Goal: Task Accomplishment & Management: Use online tool/utility

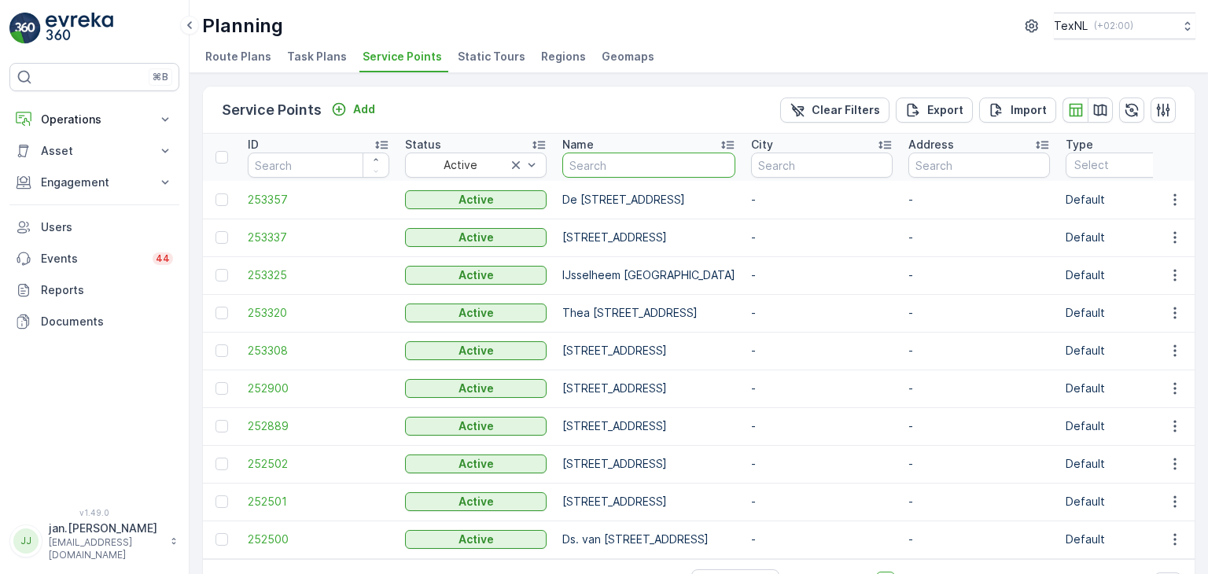
click at [645, 166] on input "text" at bounding box center [648, 165] width 173 height 25
type input "oo"
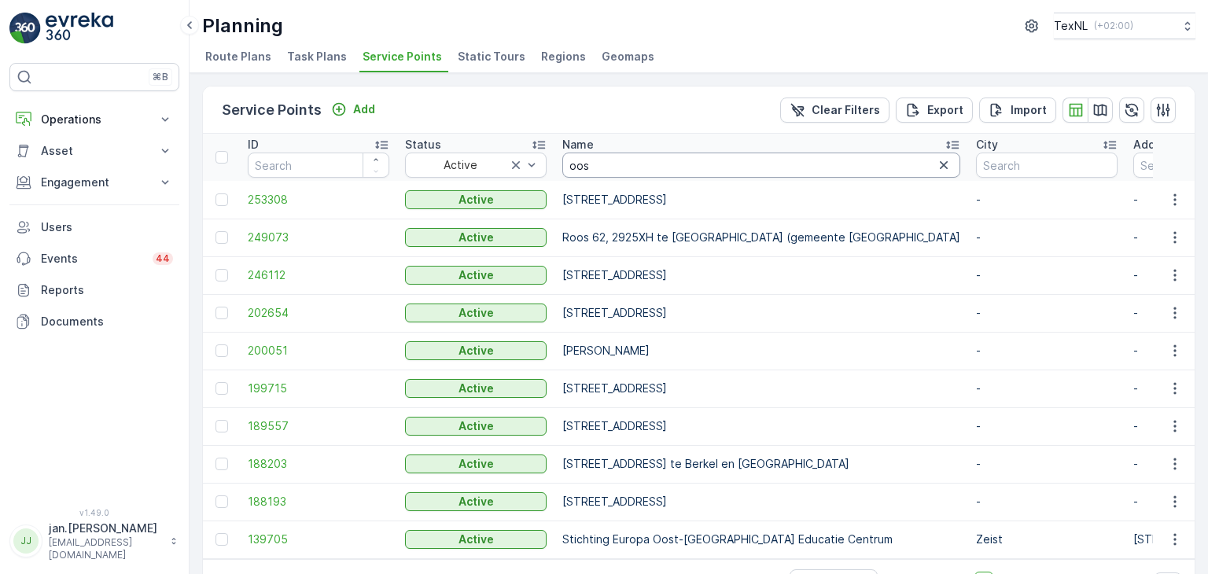
click at [614, 163] on input "oos" at bounding box center [761, 165] width 398 height 25
type input "oostmee"
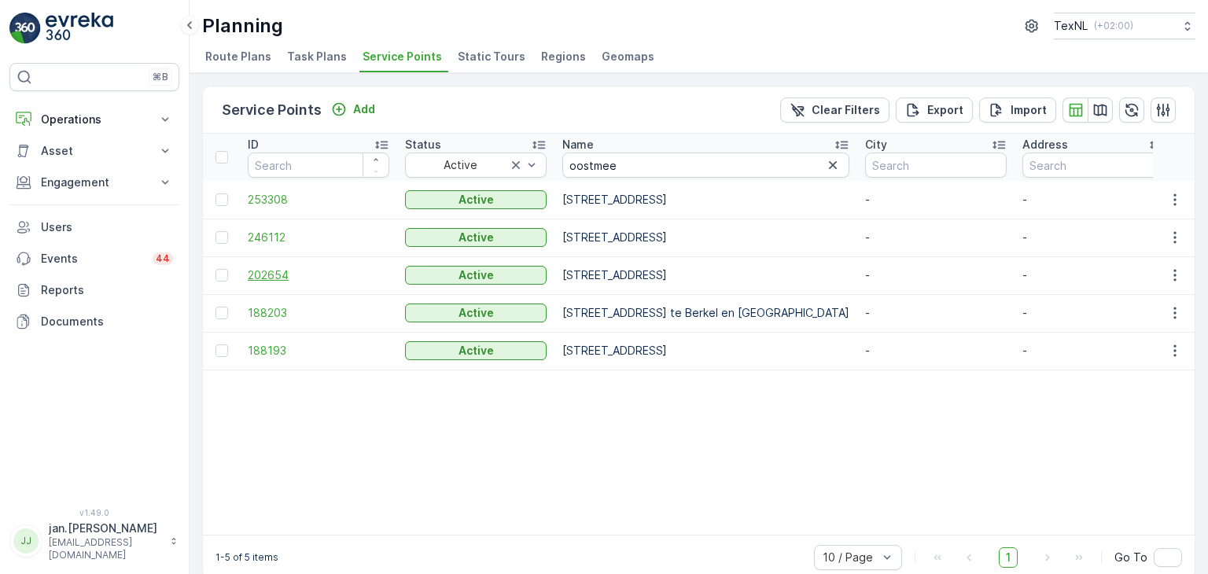
click at [270, 274] on span "202654" at bounding box center [319, 275] width 142 height 16
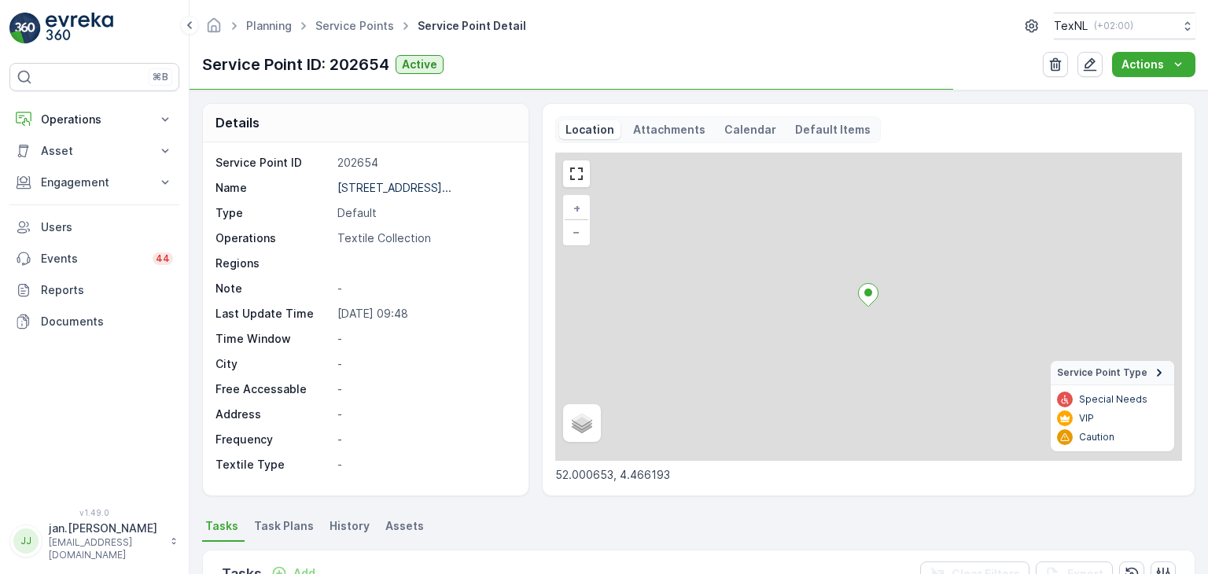
click at [484, 473] on p "-" at bounding box center [424, 465] width 174 height 16
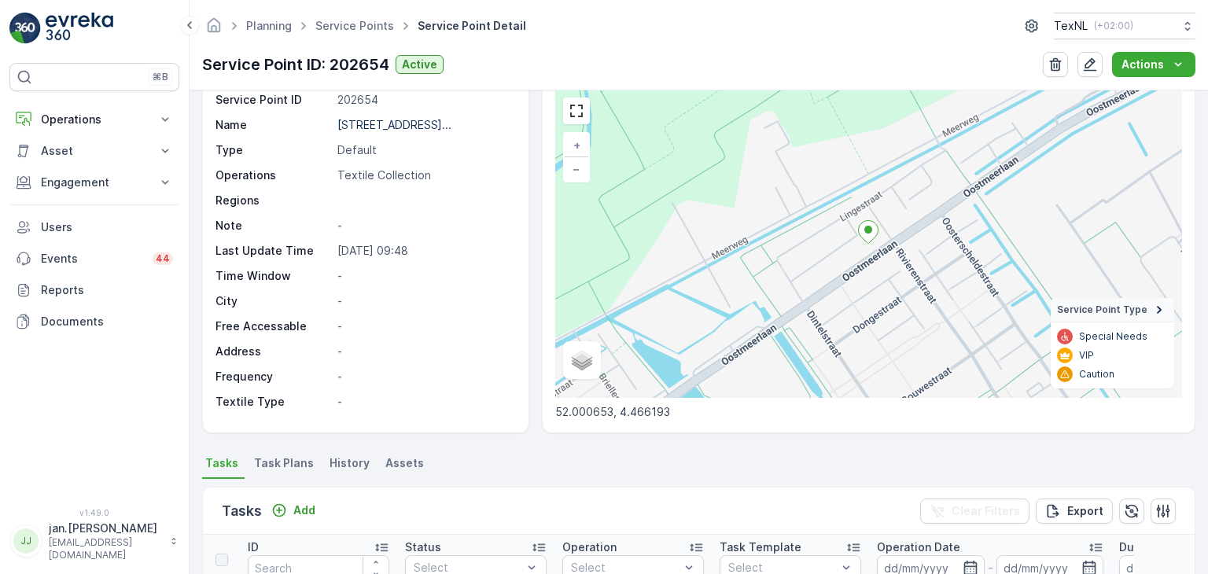
scroll to position [5, 0]
click at [438, 407] on div "Details Service Point ID 202654 Name Oostmeerlaan 144, 2652AE te Be... Type Def…" at bounding box center [698, 332] width 1018 height 484
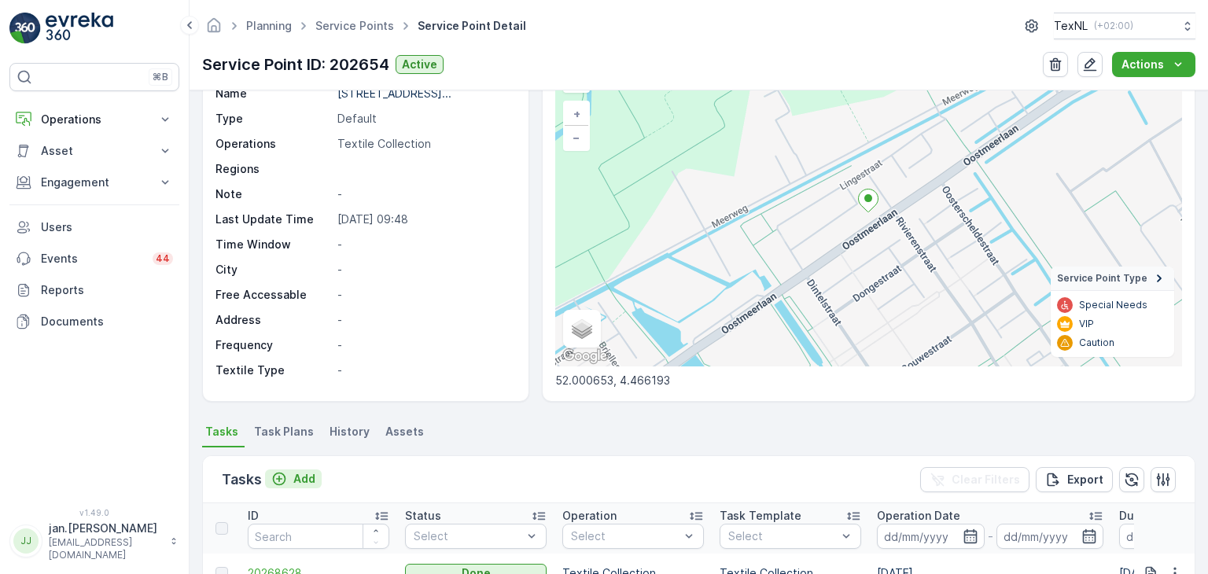
click at [299, 474] on p "Add" at bounding box center [304, 479] width 22 height 16
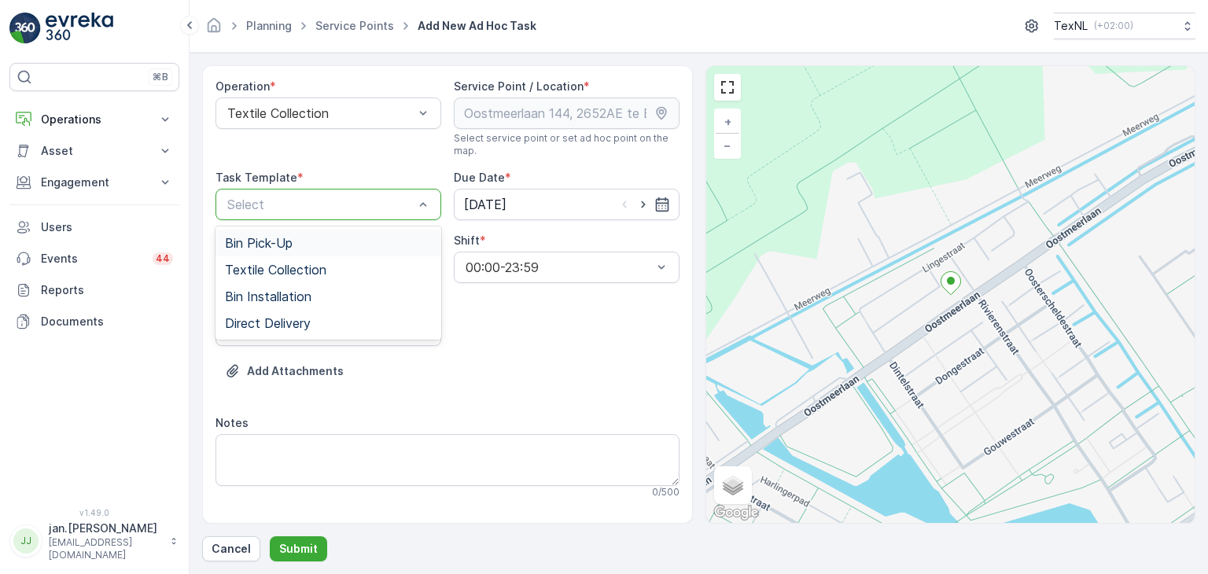
click at [318, 193] on div "Select" at bounding box center [328, 204] width 226 height 31
click at [274, 271] on span "Textile Collection" at bounding box center [275, 270] width 101 height 14
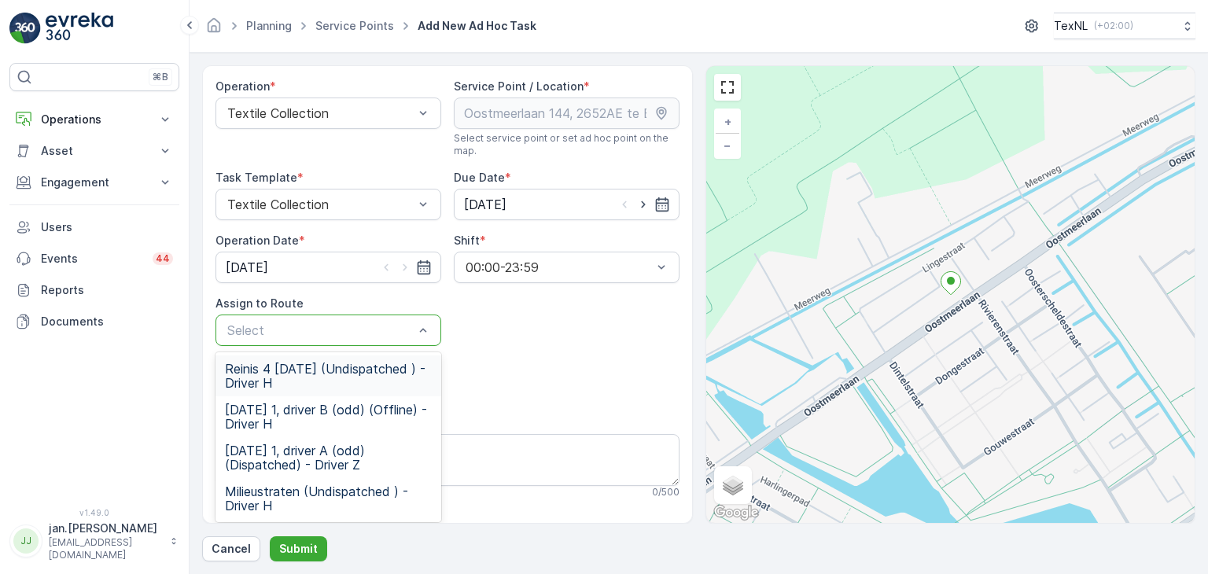
click at [337, 336] on div at bounding box center [320, 330] width 189 height 14
click at [292, 414] on span "Friday 1, driver B (odd) (Offline) - Driver H" at bounding box center [328, 417] width 207 height 28
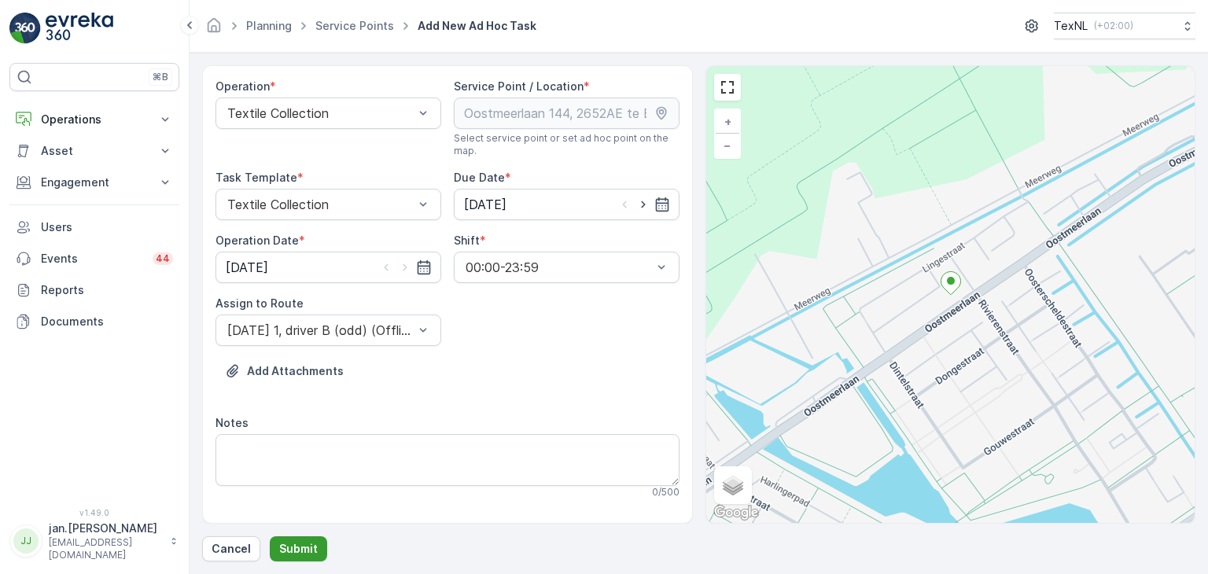
click at [294, 546] on p "Submit" at bounding box center [298, 549] width 39 height 16
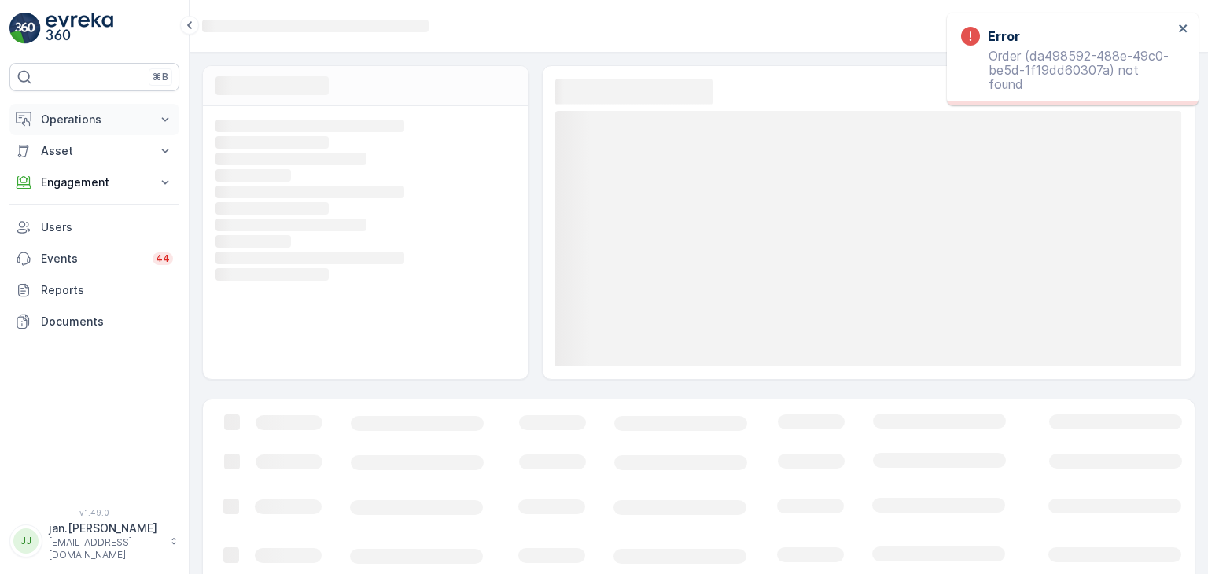
click at [80, 120] on p "Operations" at bounding box center [94, 120] width 107 height 16
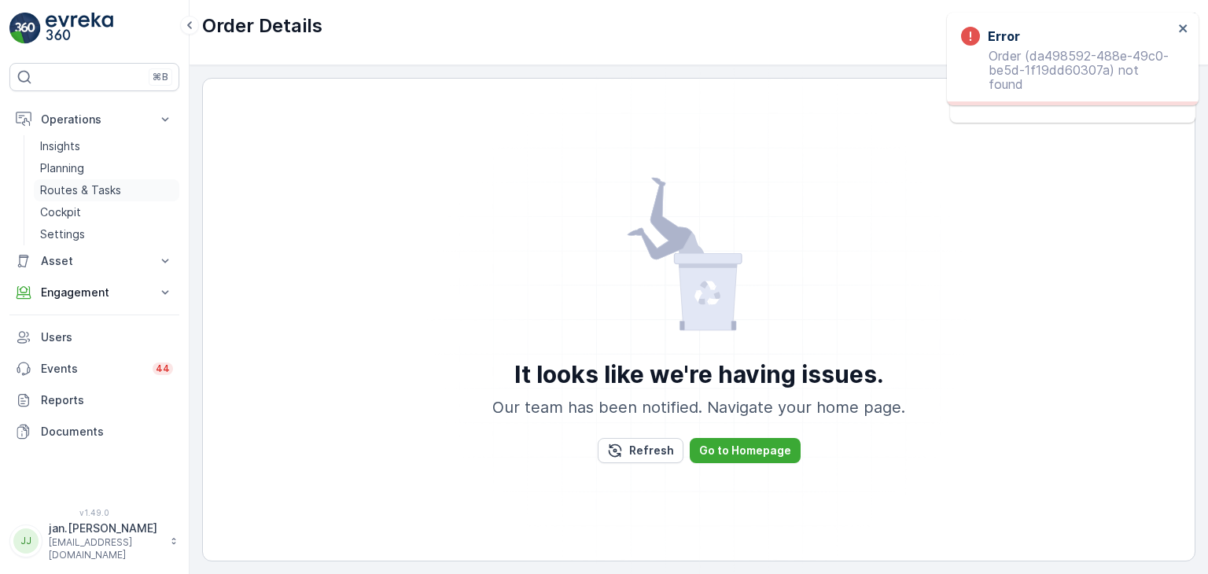
click at [84, 189] on p "Routes & Tasks" at bounding box center [80, 190] width 81 height 16
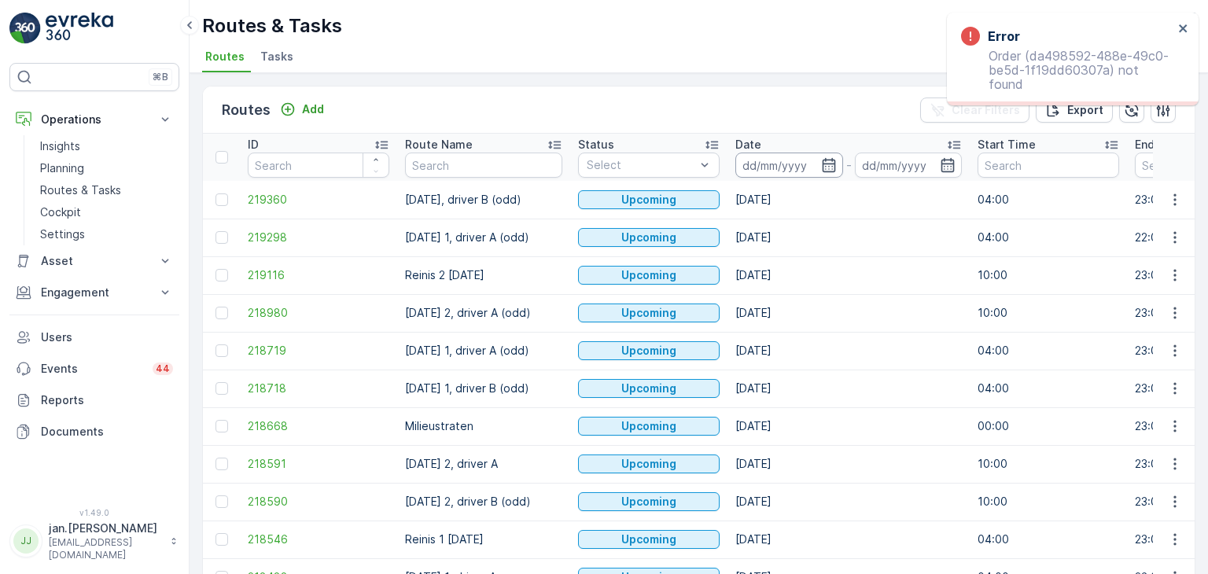
click at [771, 169] on input at bounding box center [789, 165] width 108 height 25
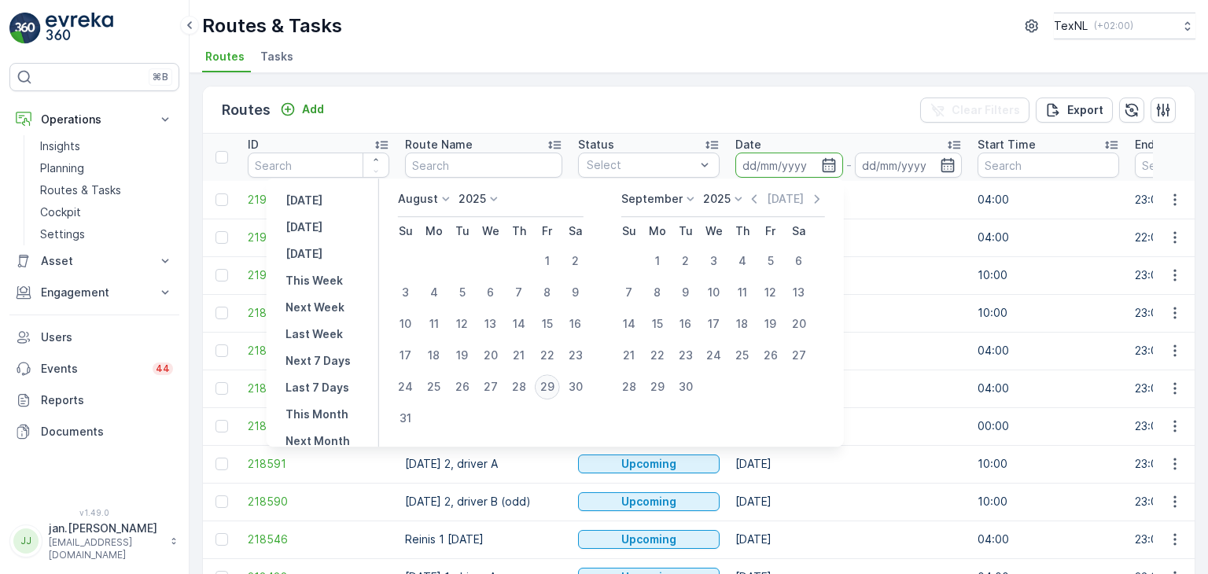
click at [558, 381] on div "29" at bounding box center [547, 386] width 25 height 25
type input "[DATE]"
click at [558, 381] on div "29" at bounding box center [547, 386] width 25 height 25
type input "[DATE]"
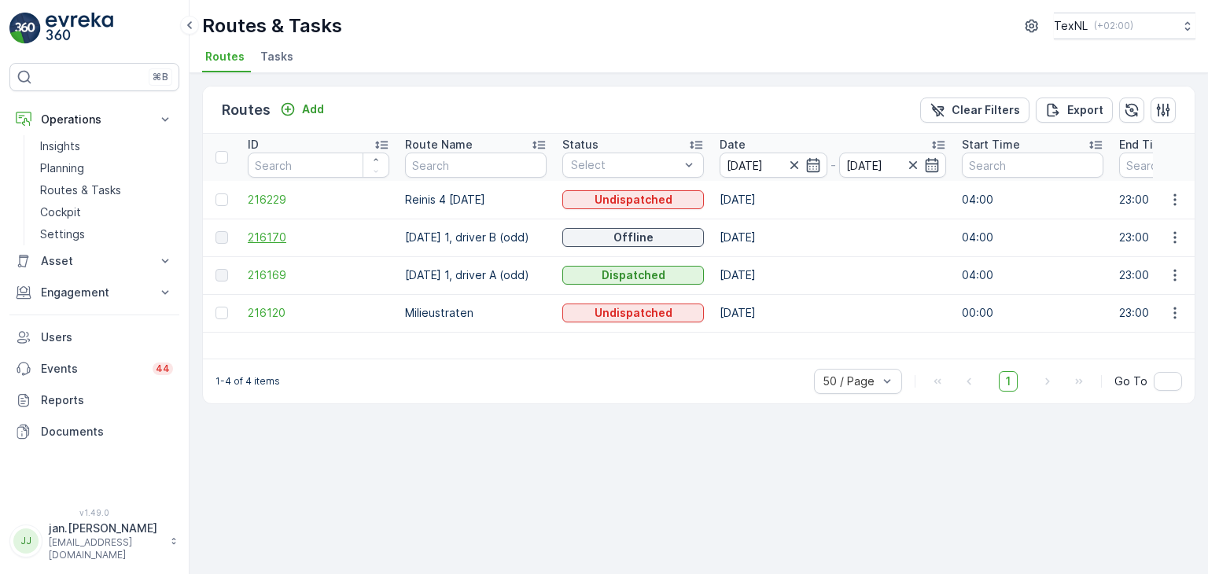
click at [270, 234] on span "216170" at bounding box center [319, 238] width 142 height 16
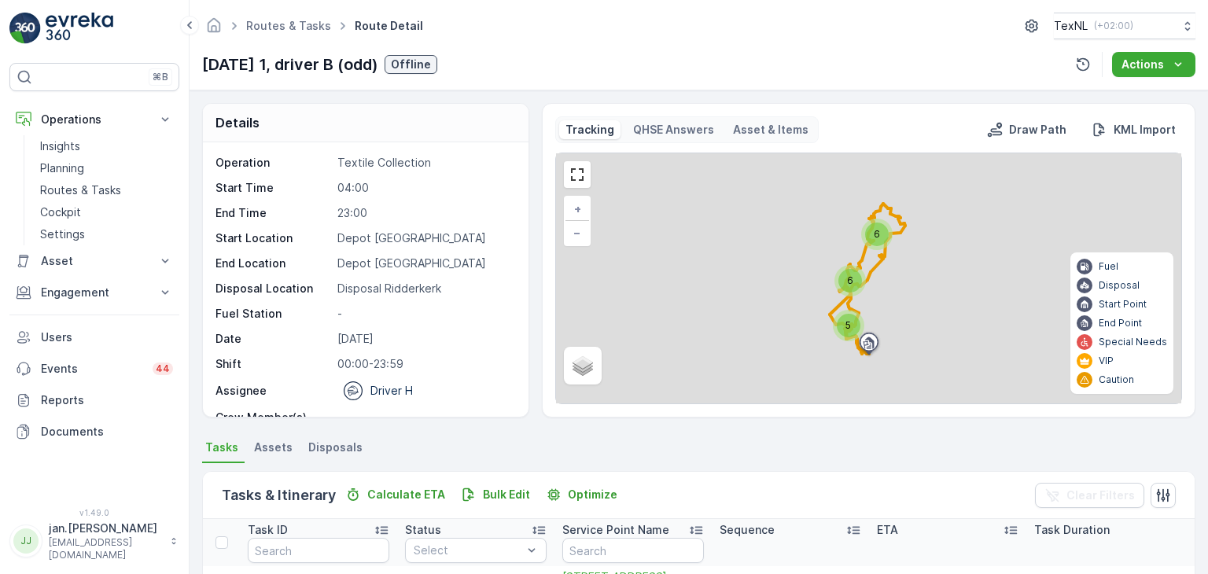
click at [660, 459] on ul "Tasks Assets Disposals" at bounding box center [698, 449] width 993 height 27
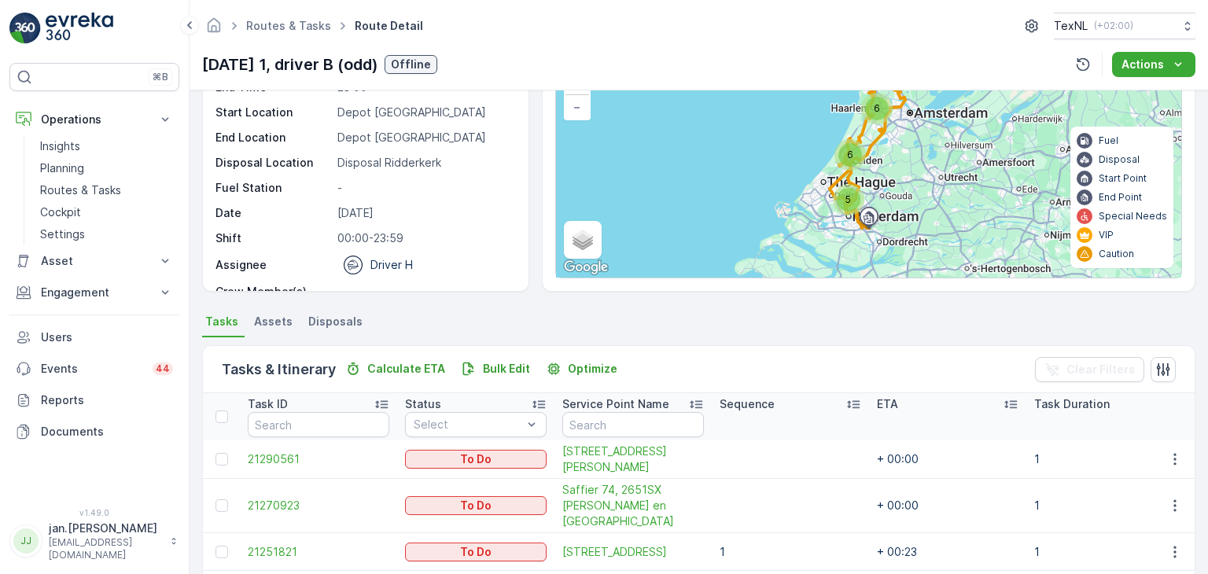
scroll to position [157, 0]
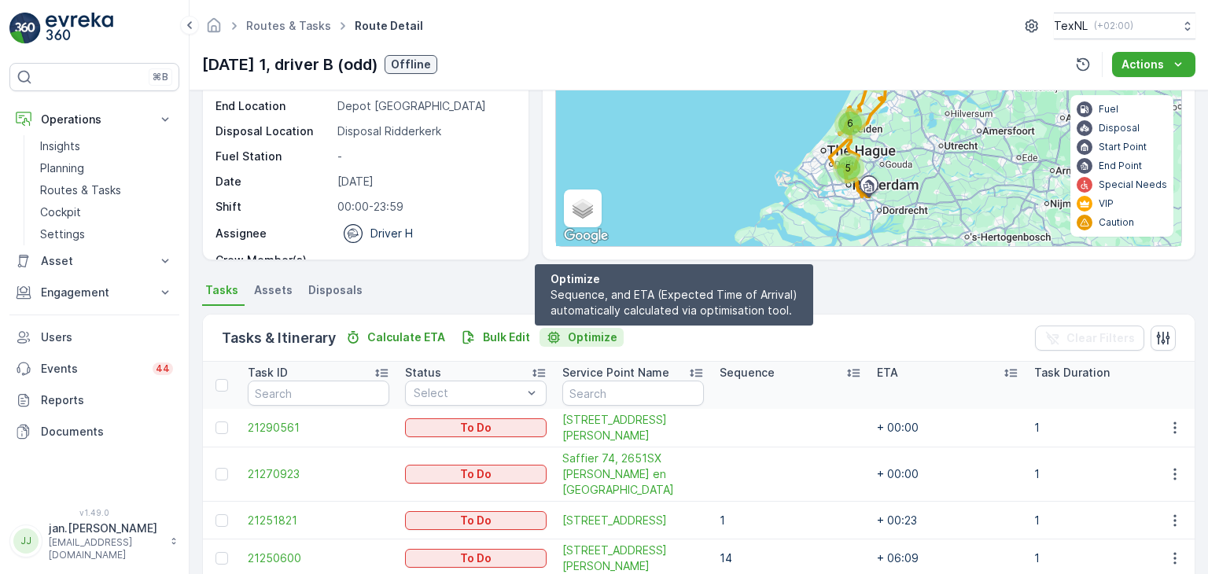
click at [594, 337] on p "Optimize" at bounding box center [593, 337] width 50 height 16
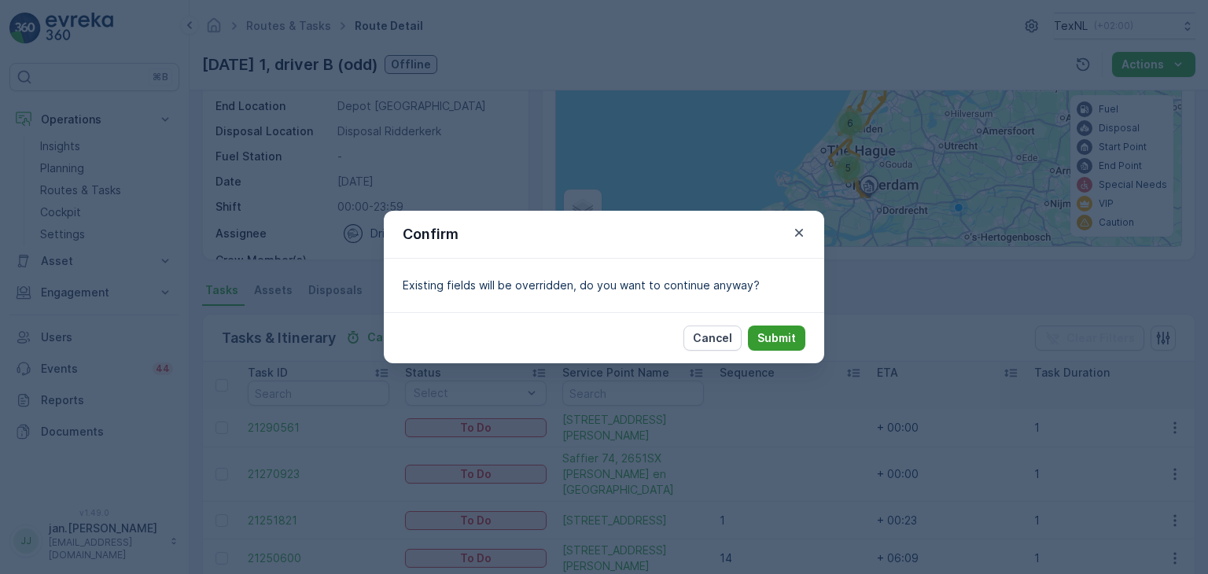
click at [771, 335] on p "Submit" at bounding box center [776, 338] width 39 height 16
